Goal: Task Accomplishment & Management: Complete application form

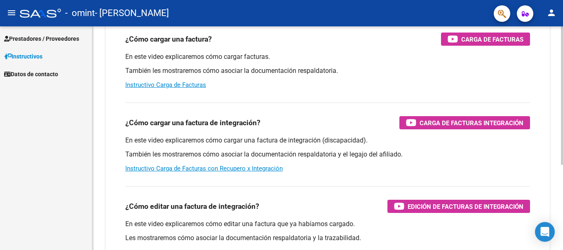
scroll to position [124, 0]
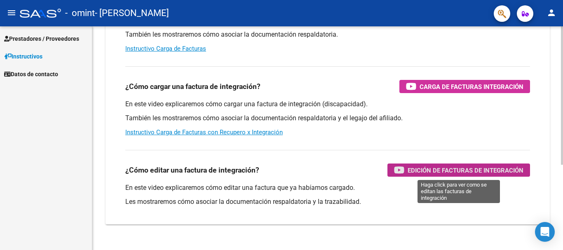
click at [481, 173] on span "Edición de Facturas de integración" at bounding box center [466, 170] width 116 height 10
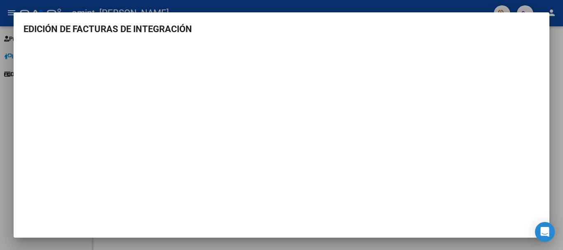
click at [333, 4] on div at bounding box center [281, 125] width 563 height 250
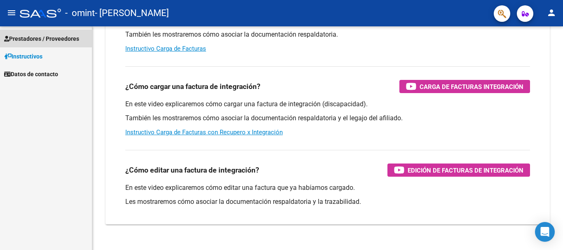
click at [31, 37] on span "Prestadores / Proveedores" at bounding box center [41, 38] width 75 height 9
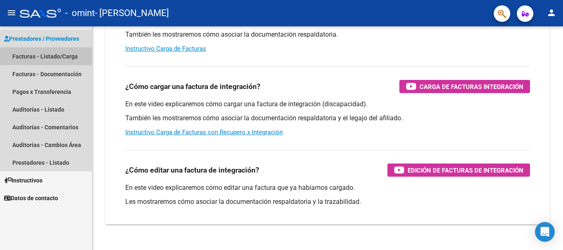
click at [27, 55] on link "Facturas - Listado/Carga" at bounding box center [46, 56] width 92 height 18
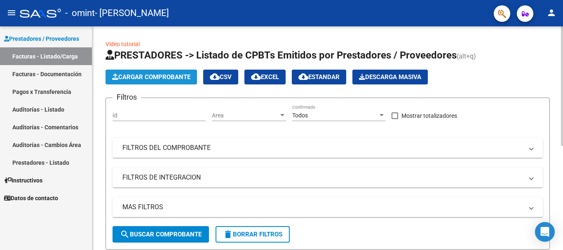
click at [169, 77] on span "Cargar Comprobante" at bounding box center [151, 76] width 78 height 7
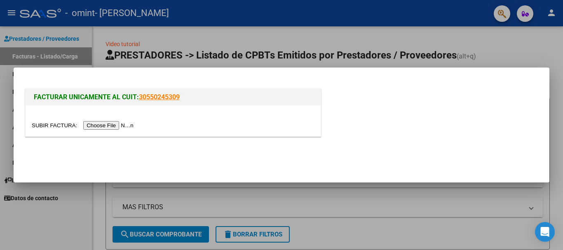
click at [92, 124] on input "file" at bounding box center [84, 125] width 104 height 9
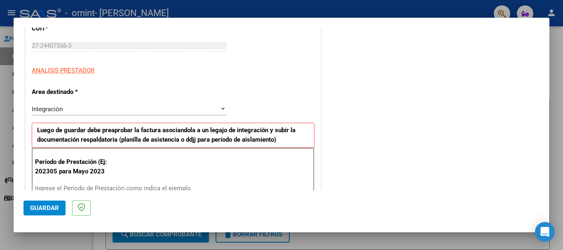
scroll to position [124, 0]
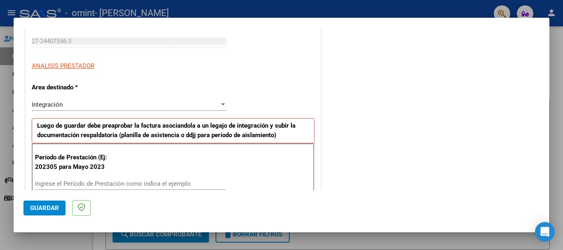
click at [221, 104] on div at bounding box center [223, 105] width 4 height 2
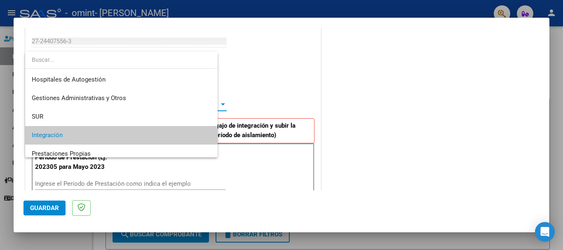
scroll to position [31, 0]
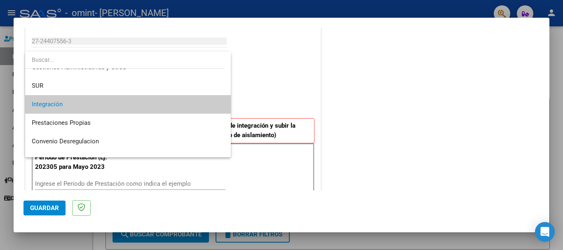
click at [254, 93] on div at bounding box center [281, 125] width 563 height 250
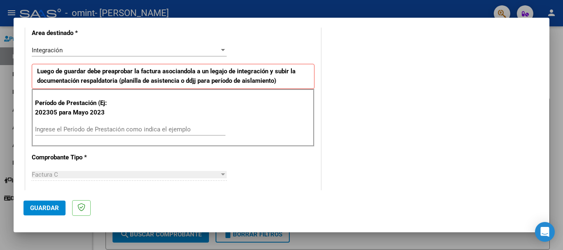
scroll to position [206, 0]
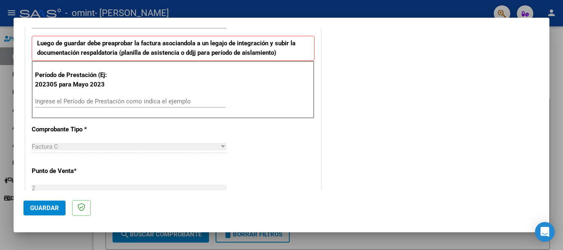
click at [40, 98] on input "Ingrese el Período de Prestación como indica el ejemplo" at bounding box center [130, 101] width 191 height 7
type input "202507"
click at [59, 149] on div "Factura C" at bounding box center [126, 146] width 188 height 7
click at [42, 148] on span "Factura C" at bounding box center [45, 146] width 26 height 7
click at [219, 146] on div at bounding box center [222, 147] width 7 height 7
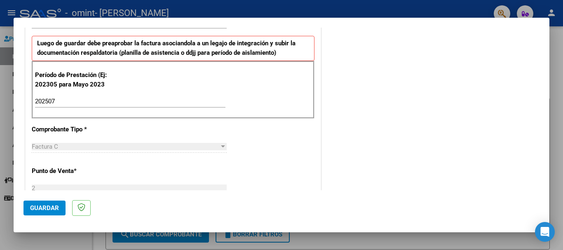
click at [219, 146] on div at bounding box center [222, 147] width 7 height 7
click at [221, 146] on div at bounding box center [223, 147] width 4 height 2
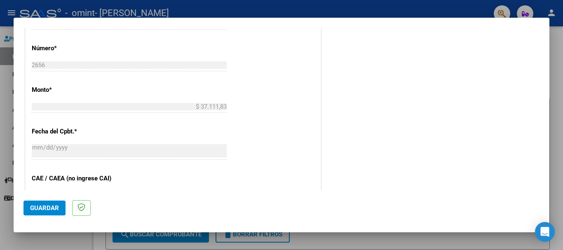
scroll to position [454, 0]
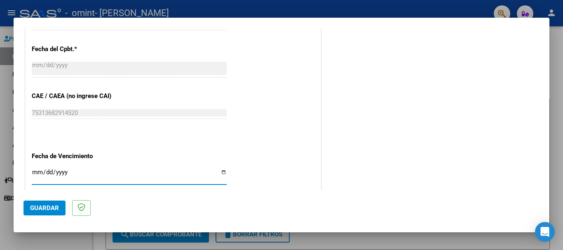
click at [39, 172] on input "Ingresar la fecha" at bounding box center [129, 175] width 195 height 13
type input "[DATE]"
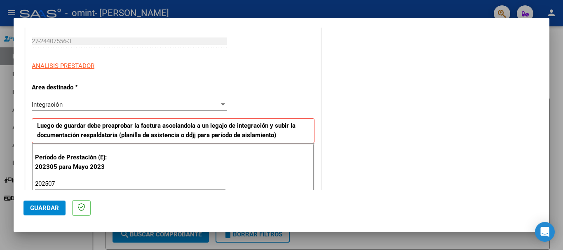
scroll to position [0, 0]
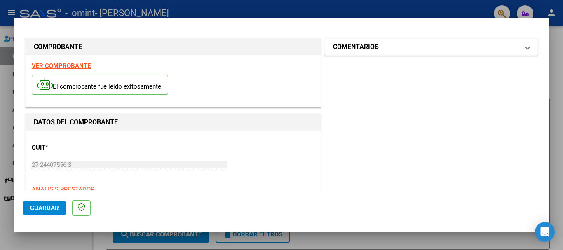
click at [524, 47] on mat-expansion-panel-header "COMENTARIOS" at bounding box center [431, 47] width 213 height 16
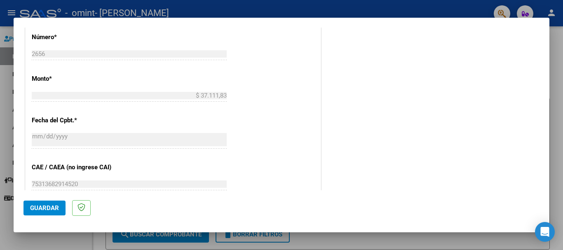
scroll to position [547, 0]
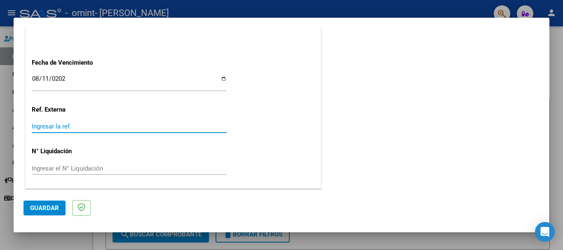
click at [63, 123] on input "Ingresar la ref." at bounding box center [129, 126] width 195 height 7
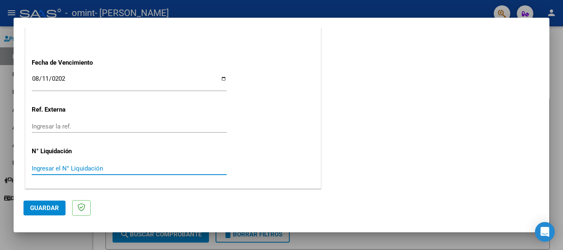
click at [76, 168] on input "Ingresar el N° Liquidación" at bounding box center [129, 168] width 195 height 7
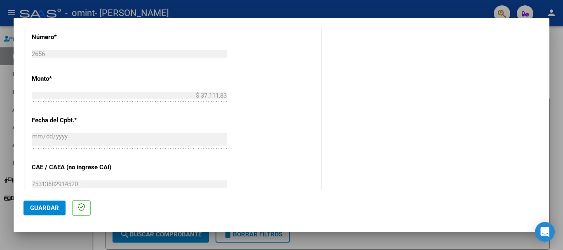
click at [54, 208] on span "Guardar" at bounding box center [44, 208] width 29 height 7
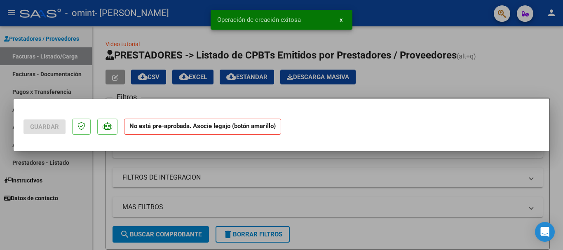
scroll to position [0, 0]
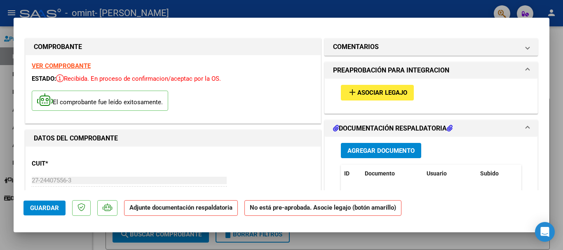
click at [359, 151] on span "Agregar Documento" at bounding box center [381, 150] width 67 height 7
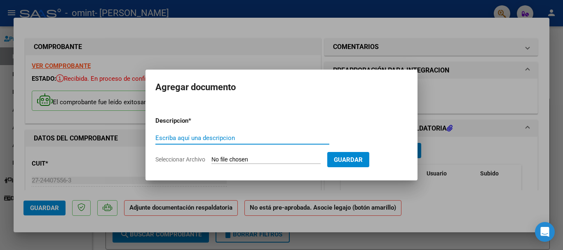
click at [184, 139] on input "Escriba aquí una descripcion" at bounding box center [243, 137] width 174 height 7
type input "planilla asistencia"
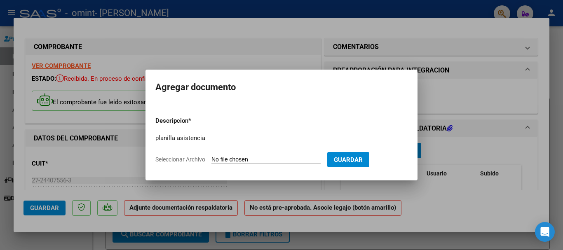
click at [203, 160] on span "Seleccionar Archivo" at bounding box center [181, 159] width 50 height 7
click at [212, 160] on input "Seleccionar Archivo" at bounding box center [266, 160] width 109 height 8
type input "C:\fakepath\[PERSON_NAME].pdf"
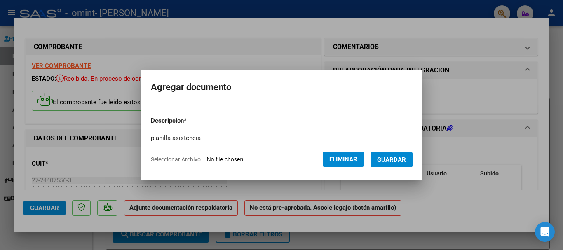
click at [403, 158] on span "Guardar" at bounding box center [391, 159] width 29 height 7
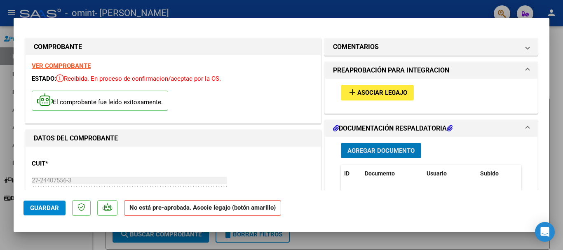
click at [379, 91] on span "Asociar Legajo" at bounding box center [383, 93] width 50 height 7
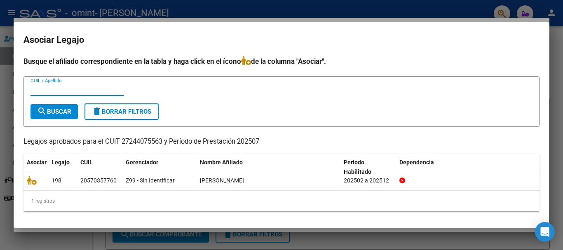
click at [33, 87] on input "CUIL / Apellido" at bounding box center [77, 89] width 93 height 7
type input "[PERSON_NAME]"
click at [45, 113] on mat-icon "search" at bounding box center [42, 111] width 10 height 10
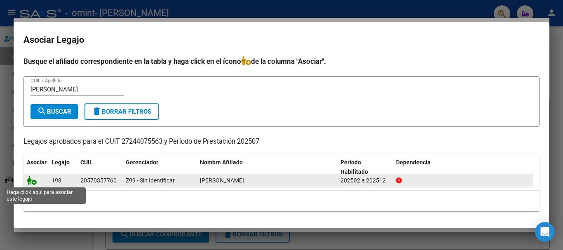
click at [32, 181] on icon at bounding box center [32, 180] width 10 height 9
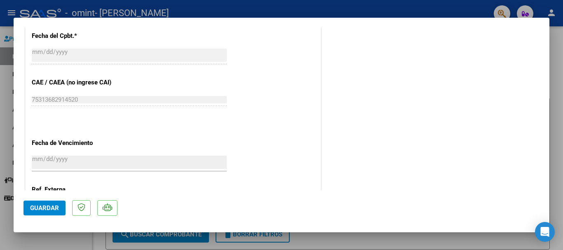
scroll to position [575, 0]
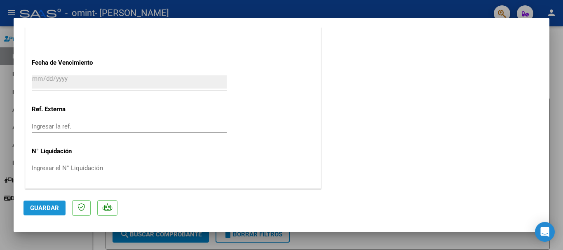
click at [38, 205] on span "Guardar" at bounding box center [44, 208] width 29 height 7
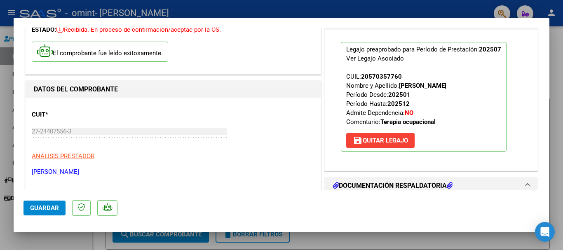
scroll to position [0, 0]
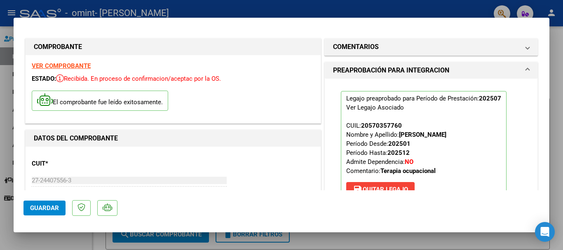
click at [289, 7] on div at bounding box center [281, 125] width 563 height 250
type input "$ 0,00"
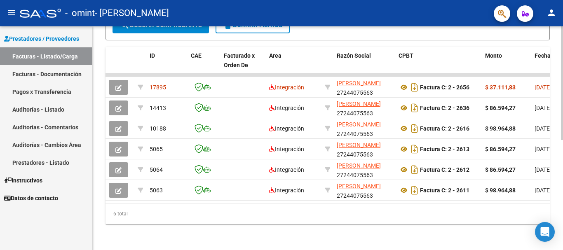
scroll to position [216, 0]
